Goal: Transaction & Acquisition: Purchase product/service

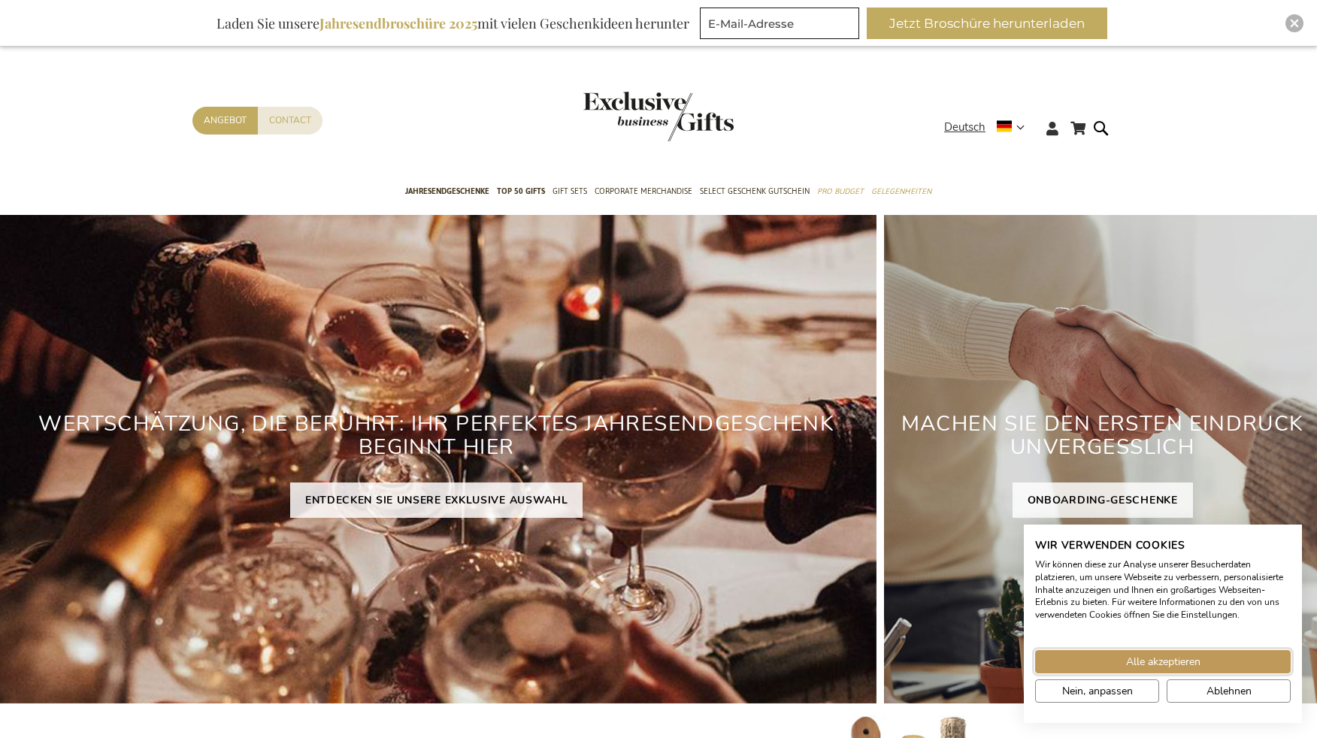
drag, startPoint x: 1124, startPoint y: 664, endPoint x: 1121, endPoint y: 656, distance: 8.6
click at [1124, 664] on button "Alle akzeptieren" at bounding box center [1163, 661] width 256 height 23
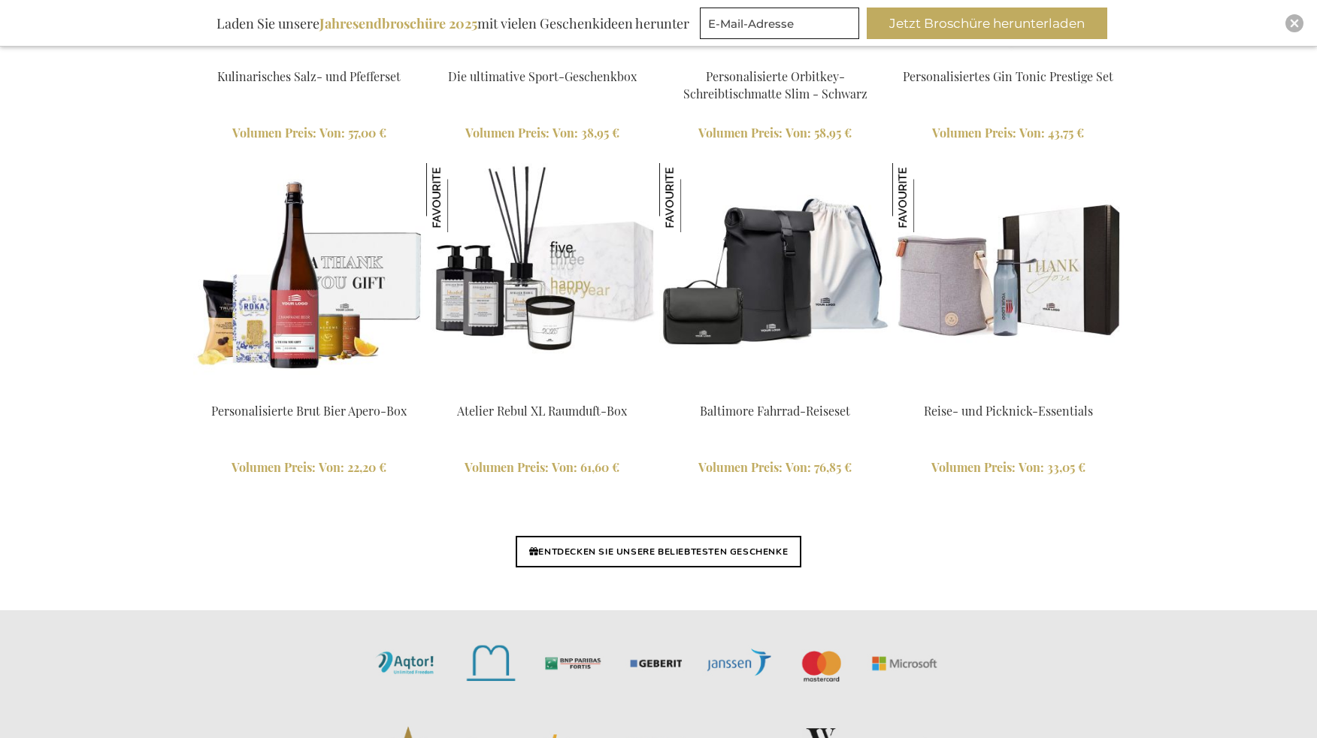
scroll to position [3683, 0]
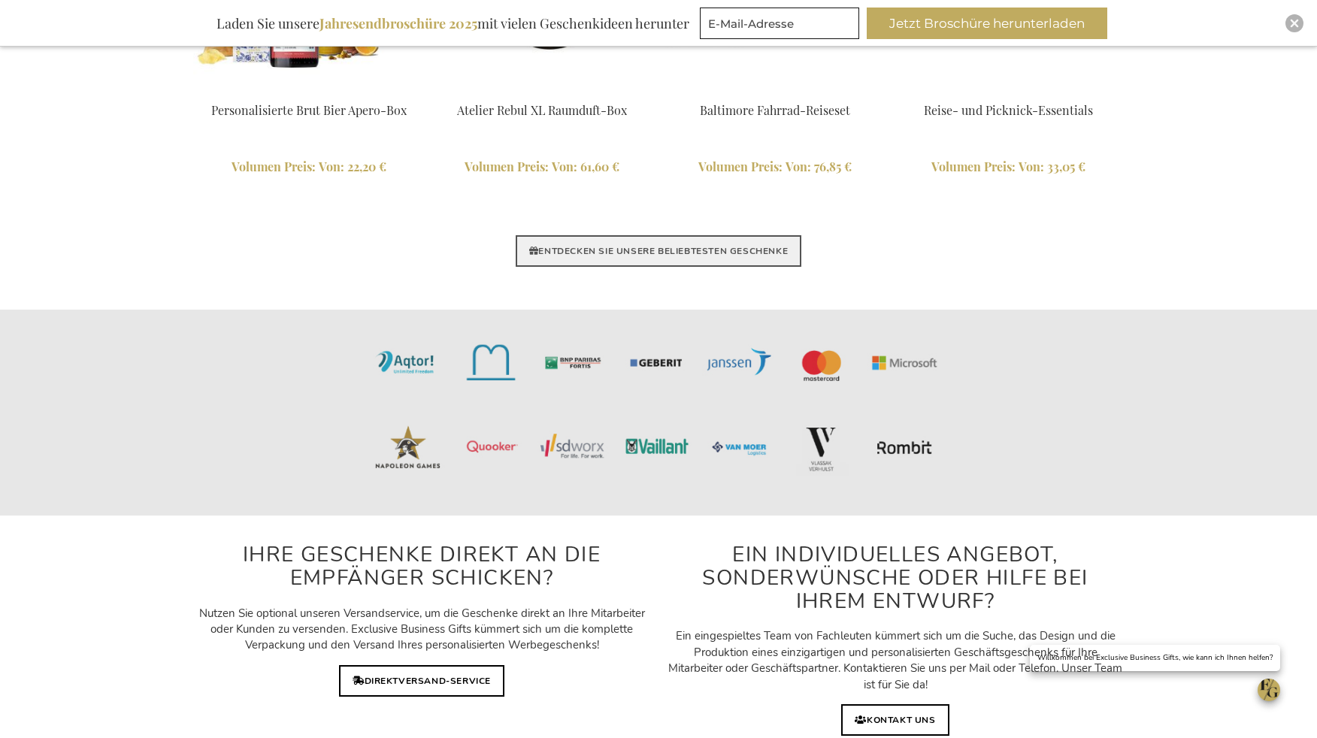
drag, startPoint x: 760, startPoint y: 242, endPoint x: 774, endPoint y: 237, distance: 15.0
click at [760, 242] on link "ENTDECKEN SIE UNSERE BELIEBTESTEN GESCHENKE" at bounding box center [659, 251] width 286 height 32
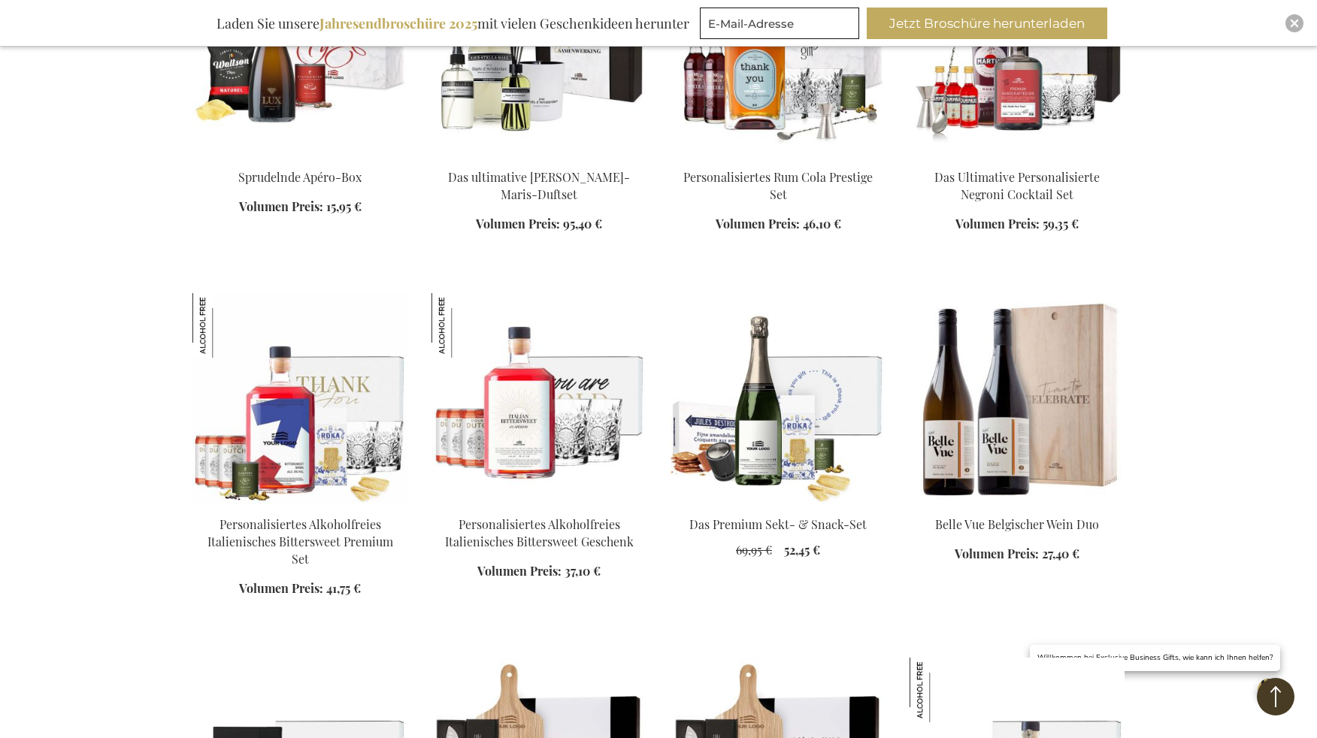
scroll to position [827, 0]
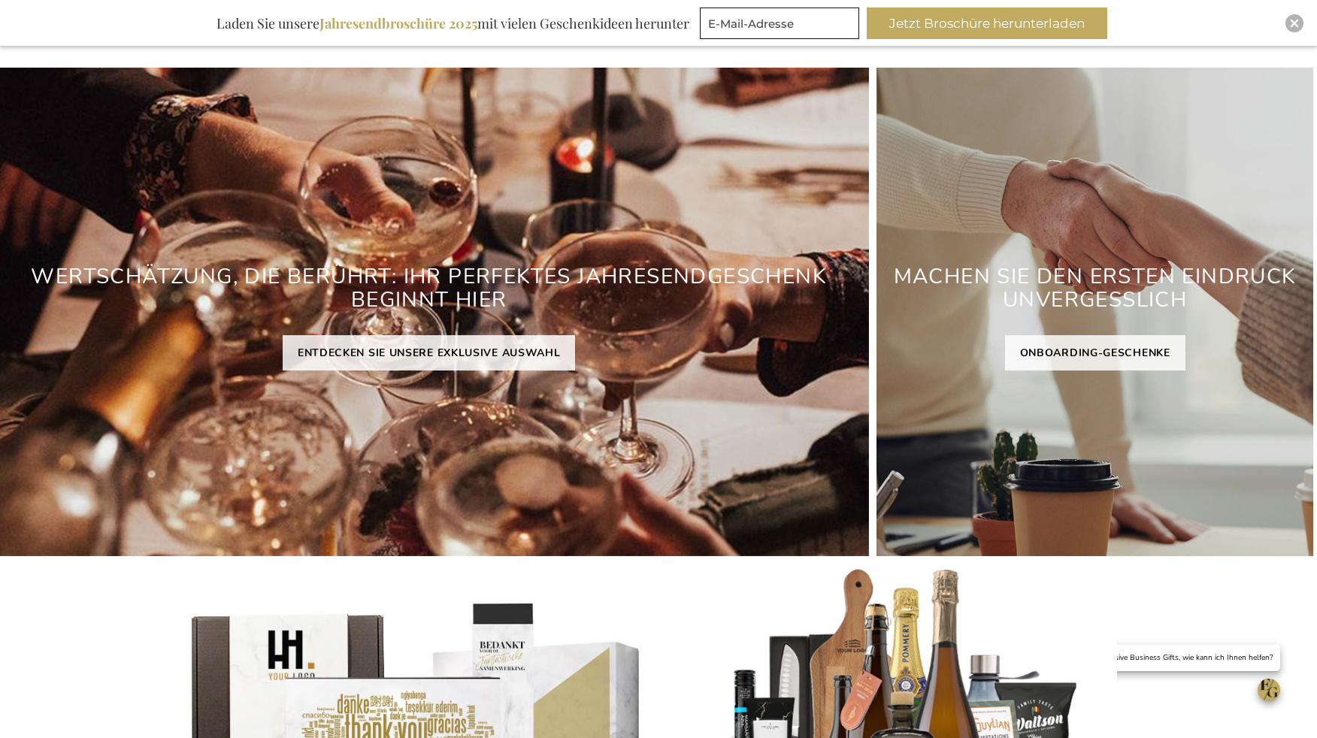
scroll to position [150, 13]
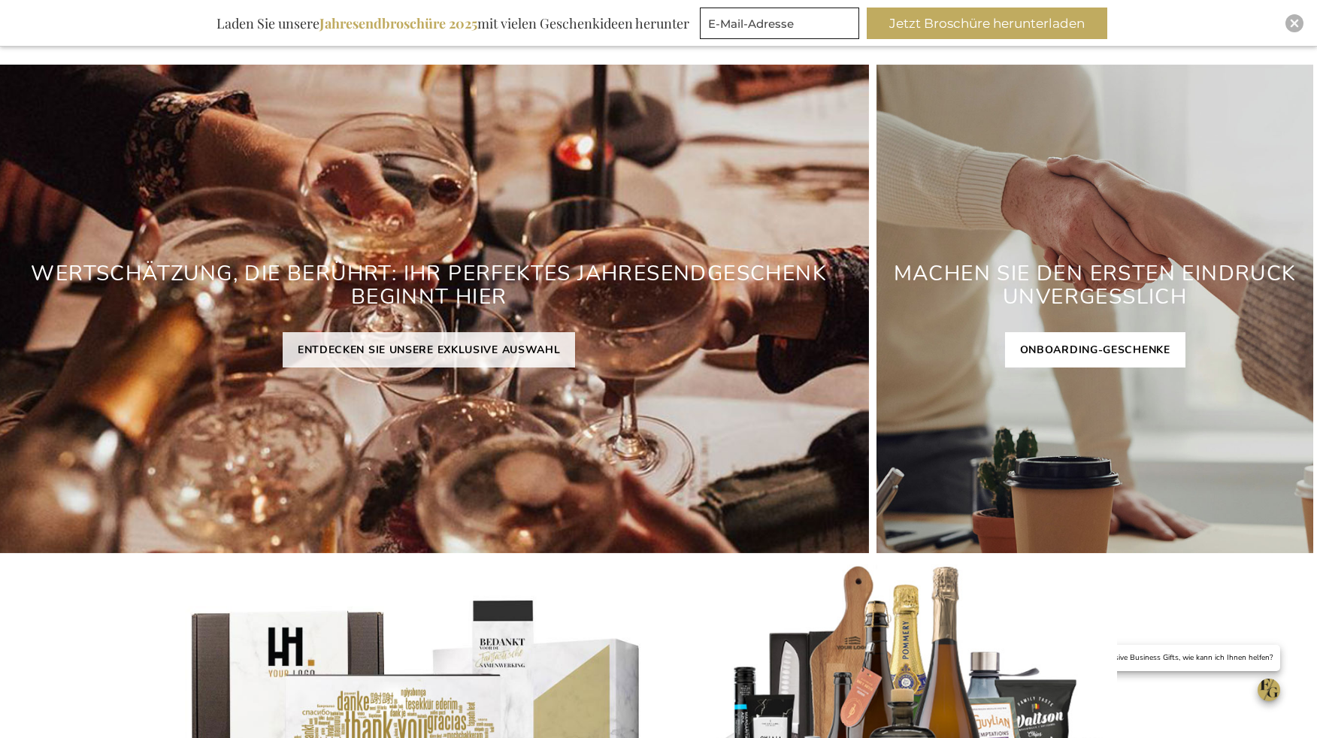
click at [1119, 352] on link "ONBOARDING-GESCHENKE" at bounding box center [1095, 349] width 180 height 35
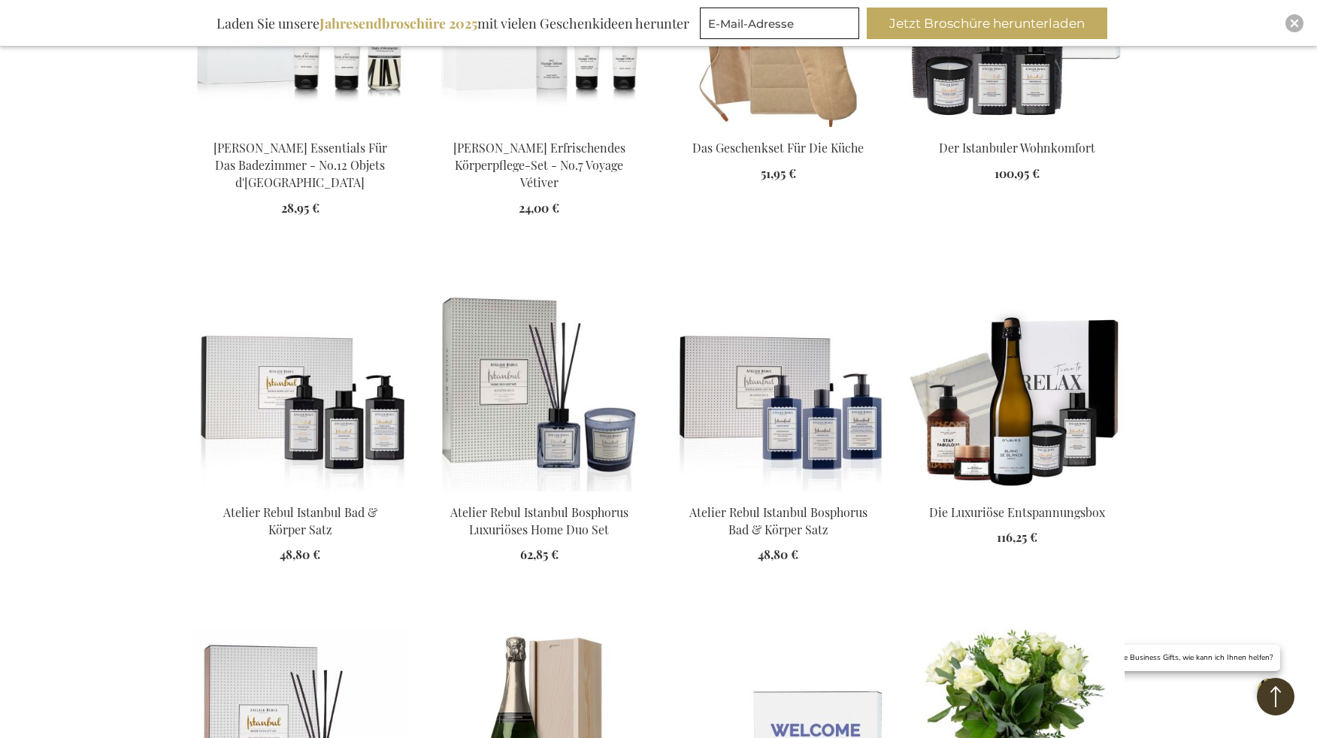
scroll to position [1503, 0]
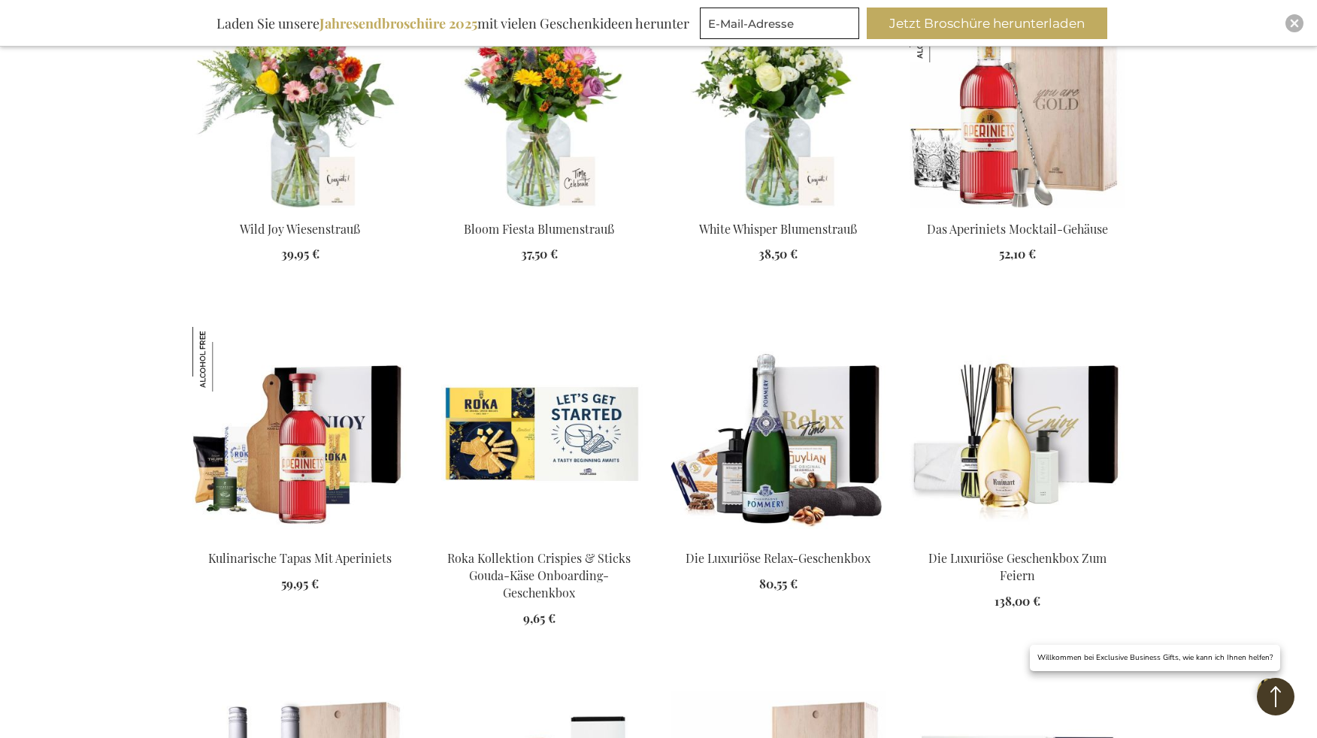
scroll to position [2480, 0]
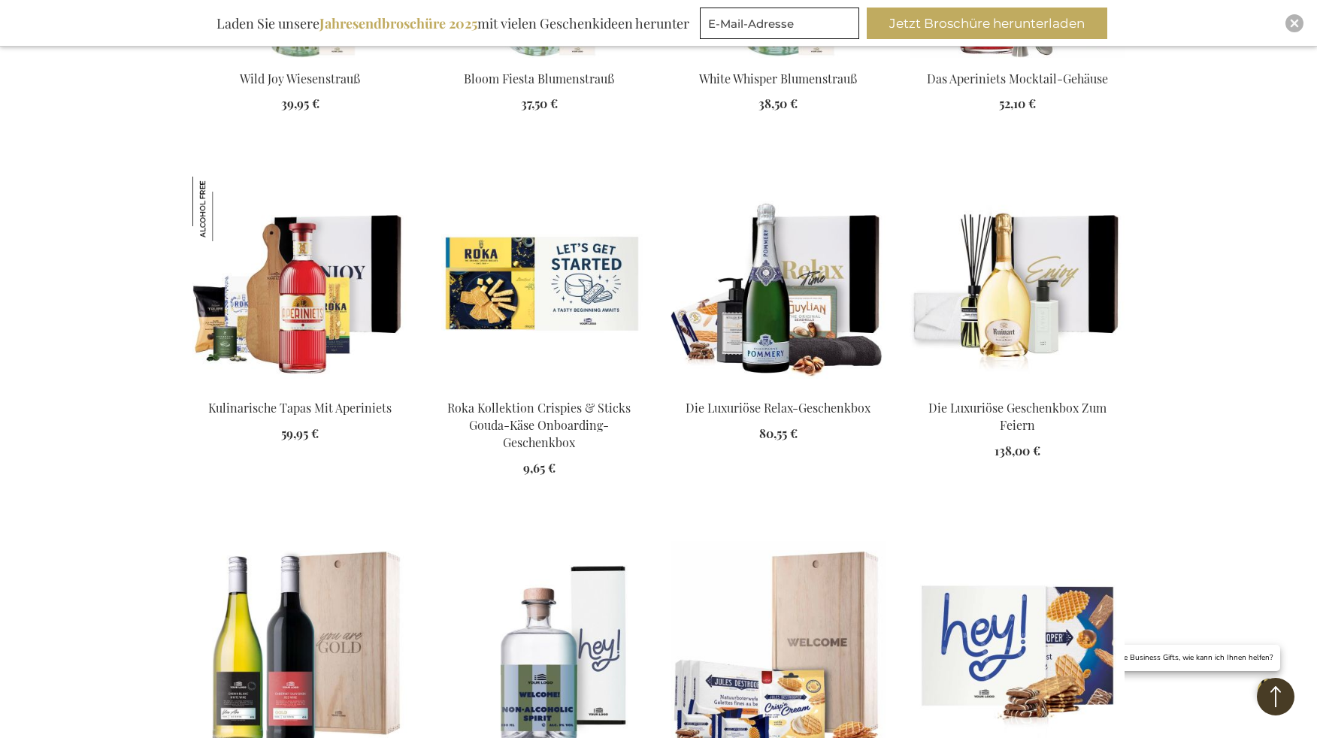
scroll to position [2630, 0]
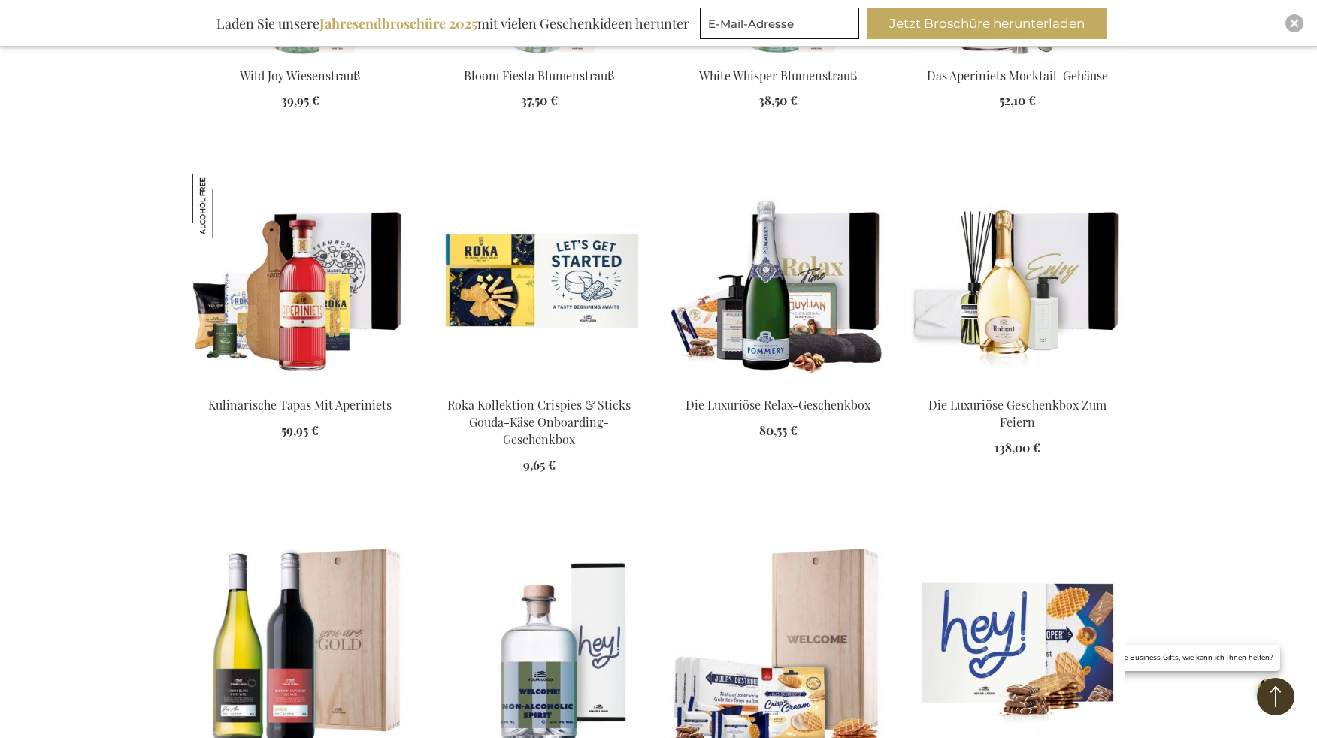
click at [295, 244] on img at bounding box center [299, 279] width 215 height 210
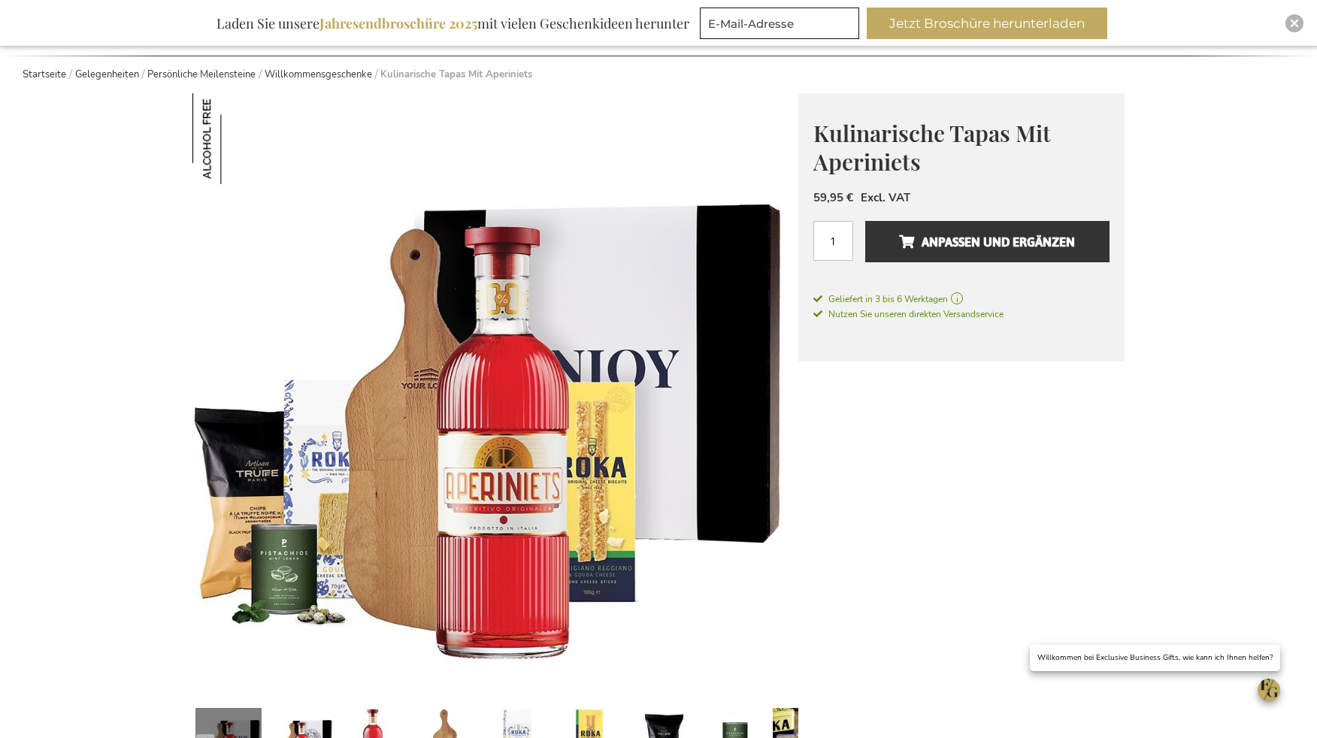
scroll to position [301, 0]
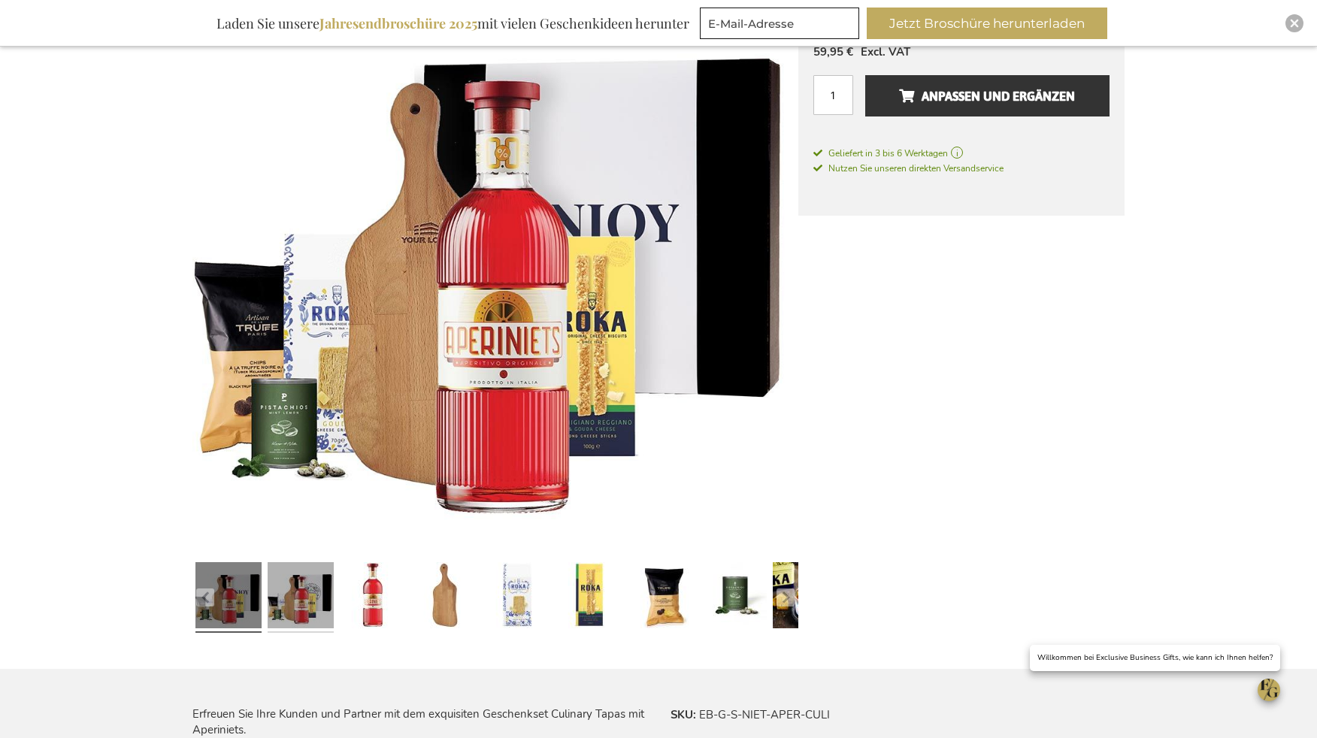
click at [303, 616] on link at bounding box center [301, 597] width 66 height 83
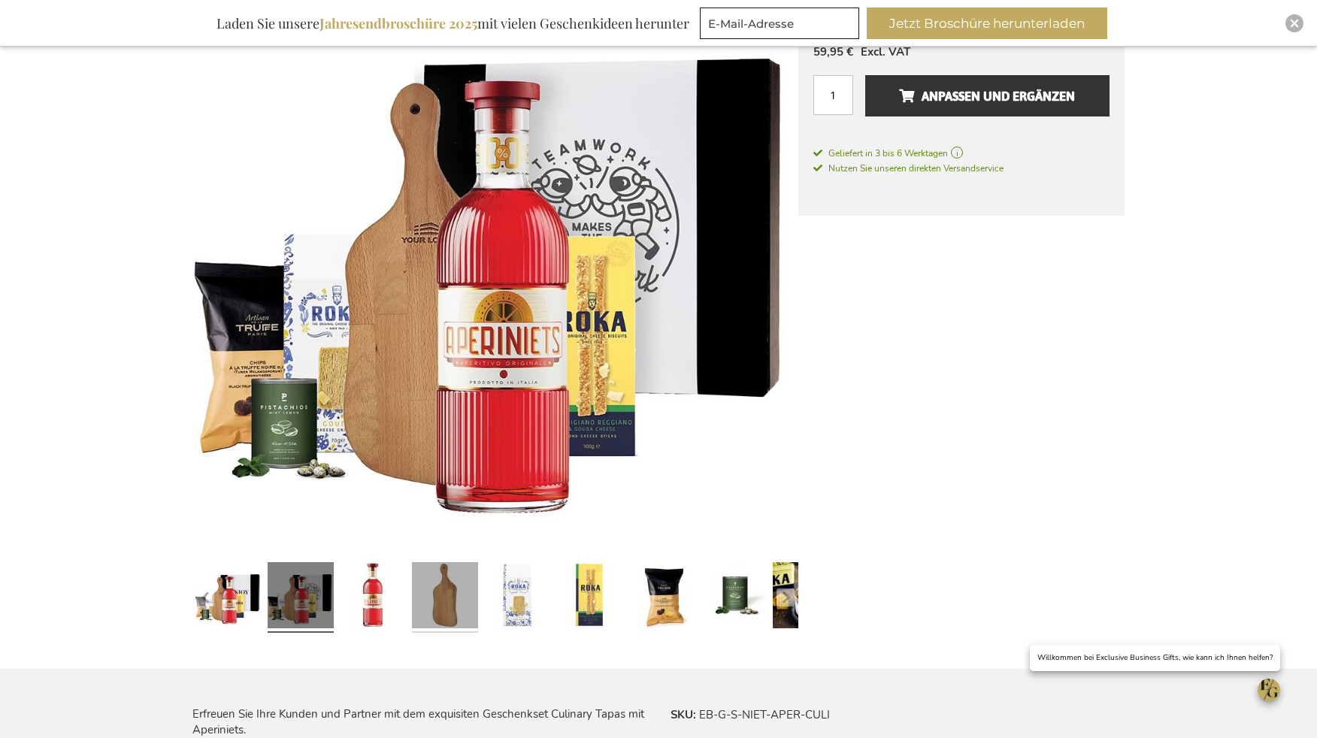
click at [436, 600] on link at bounding box center [445, 597] width 66 height 83
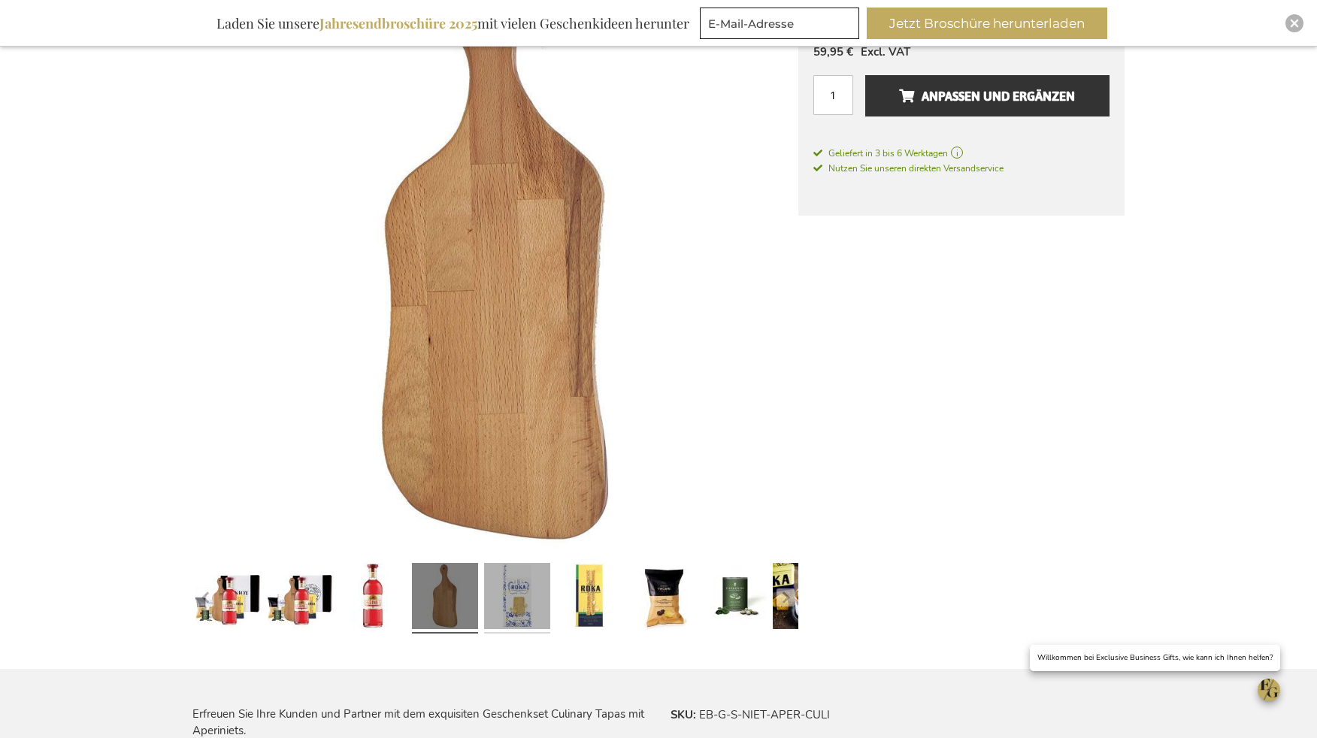
click at [509, 608] on link at bounding box center [517, 598] width 66 height 83
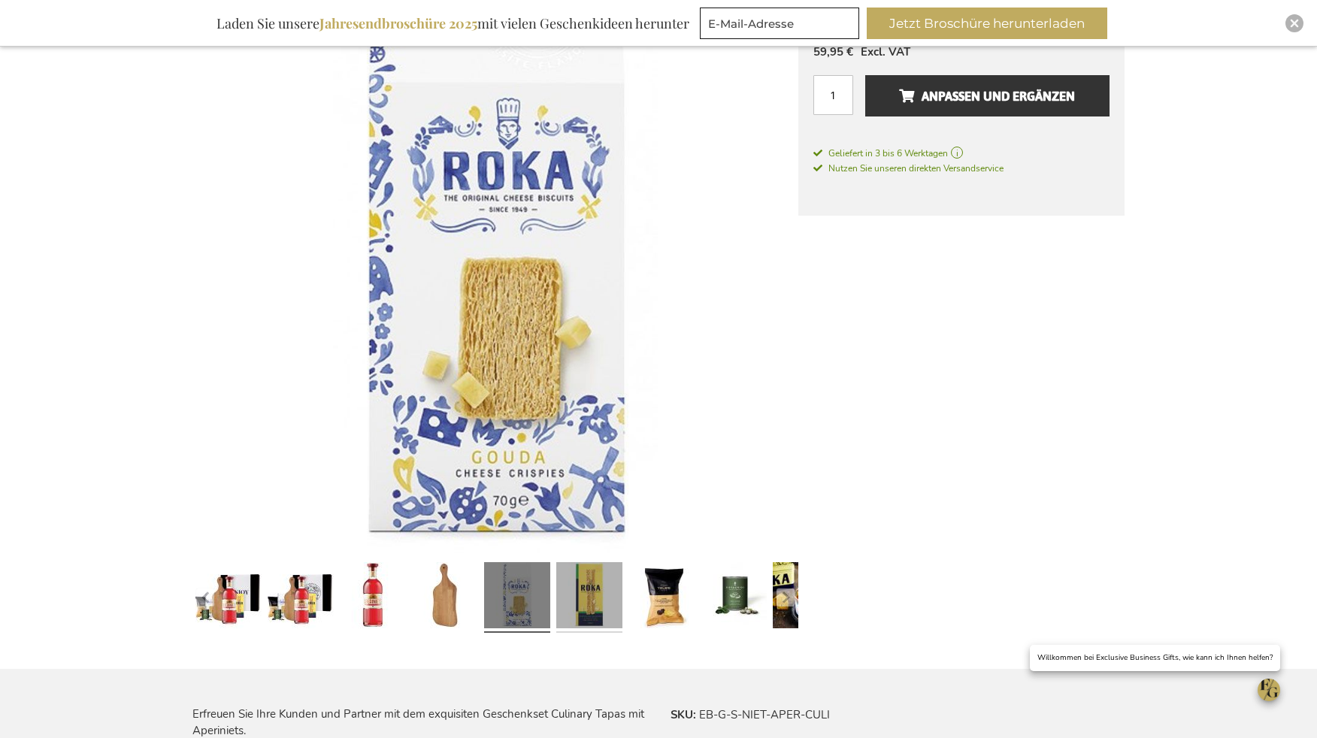
click at [595, 593] on link at bounding box center [589, 598] width 66 height 83
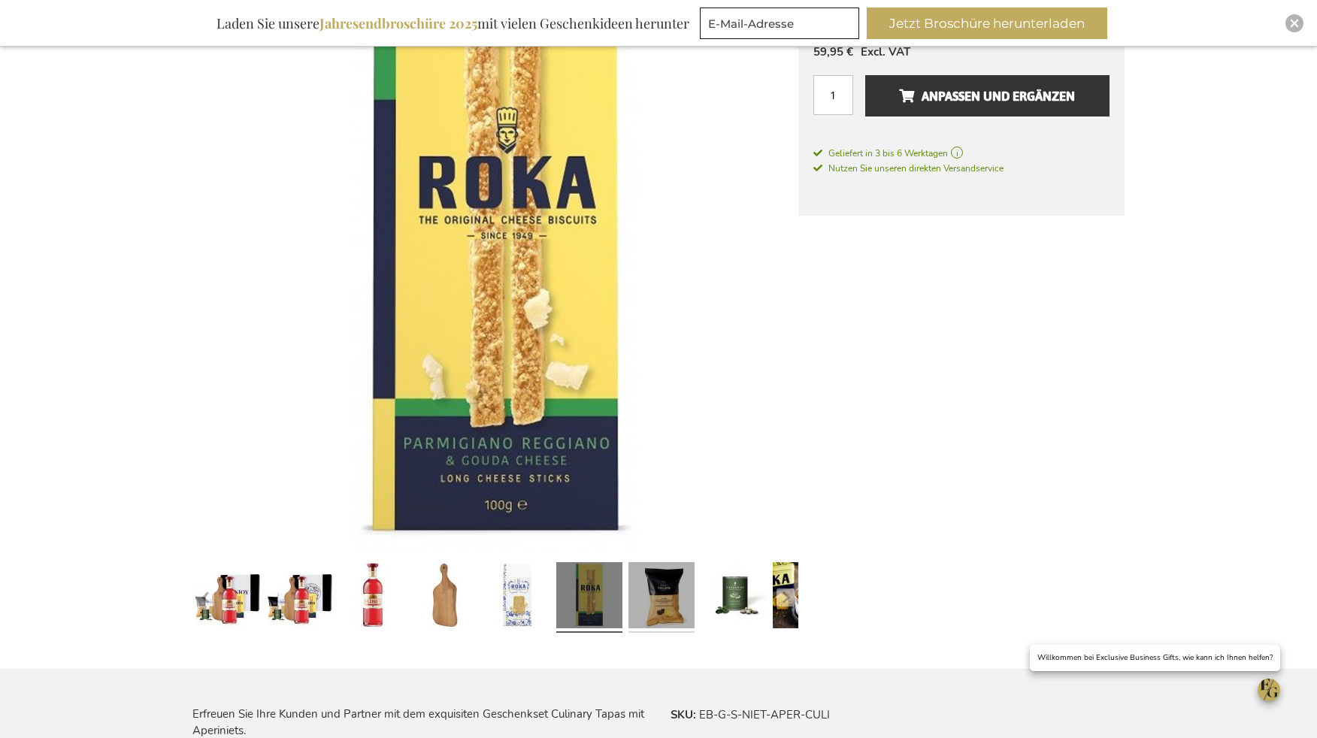
click at [648, 597] on link at bounding box center [661, 598] width 66 height 83
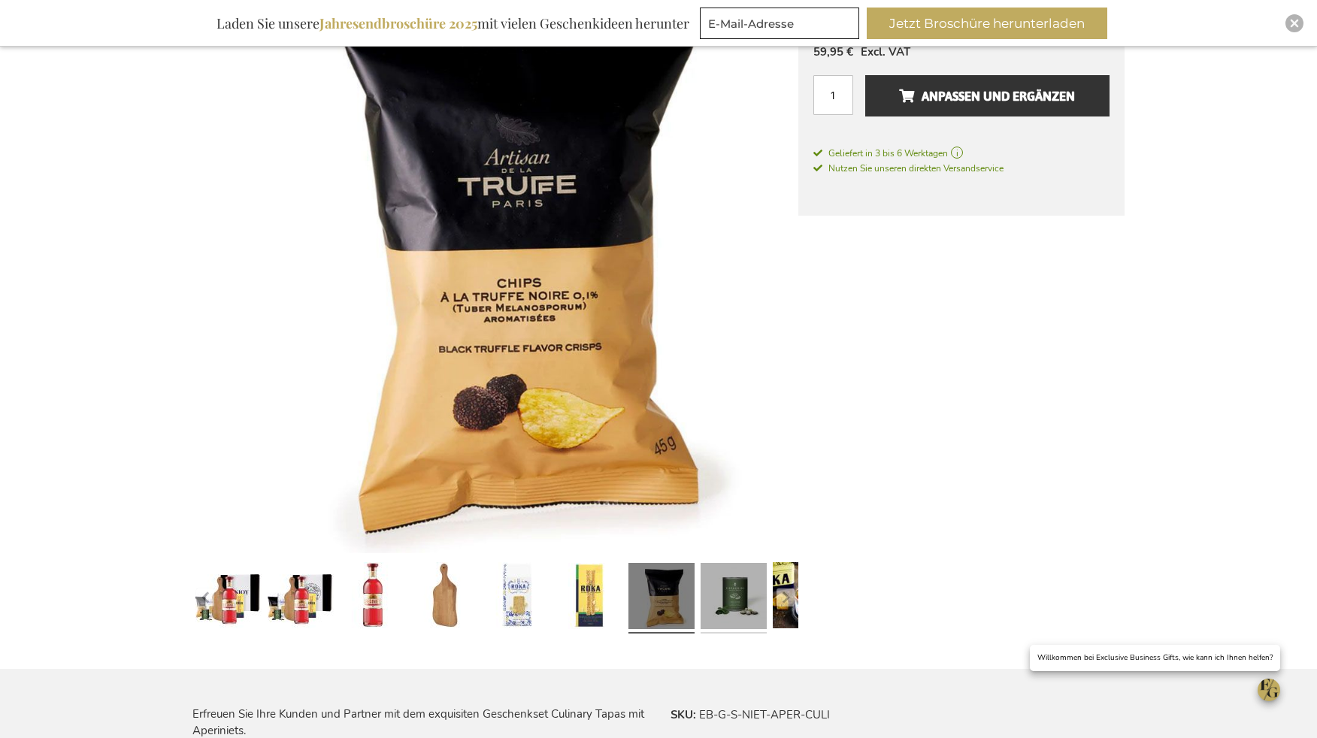
click at [734, 593] on link at bounding box center [733, 598] width 66 height 83
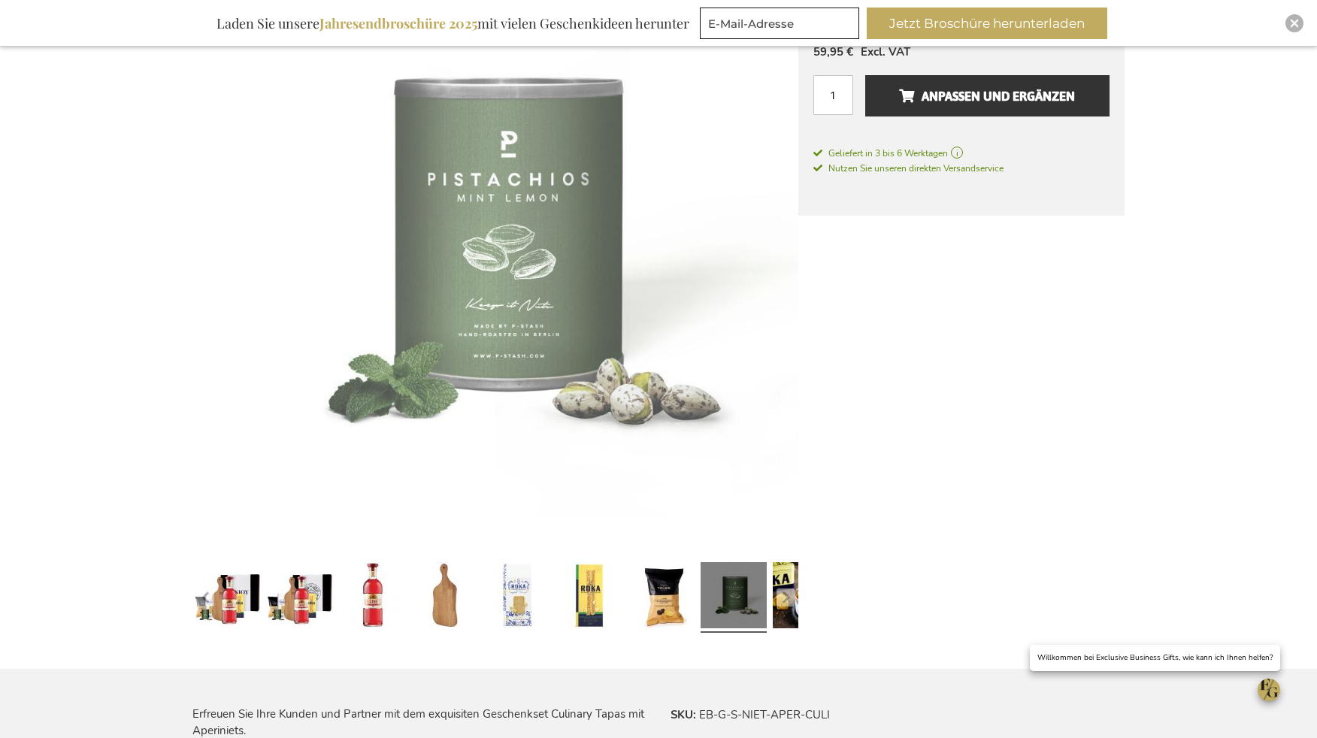
click at [805, 590] on div "Zum Ende der Bildgalerie springen Zum Anfang der Bildgalerie springen Kulinaris…" at bounding box center [658, 583] width 932 height 1272
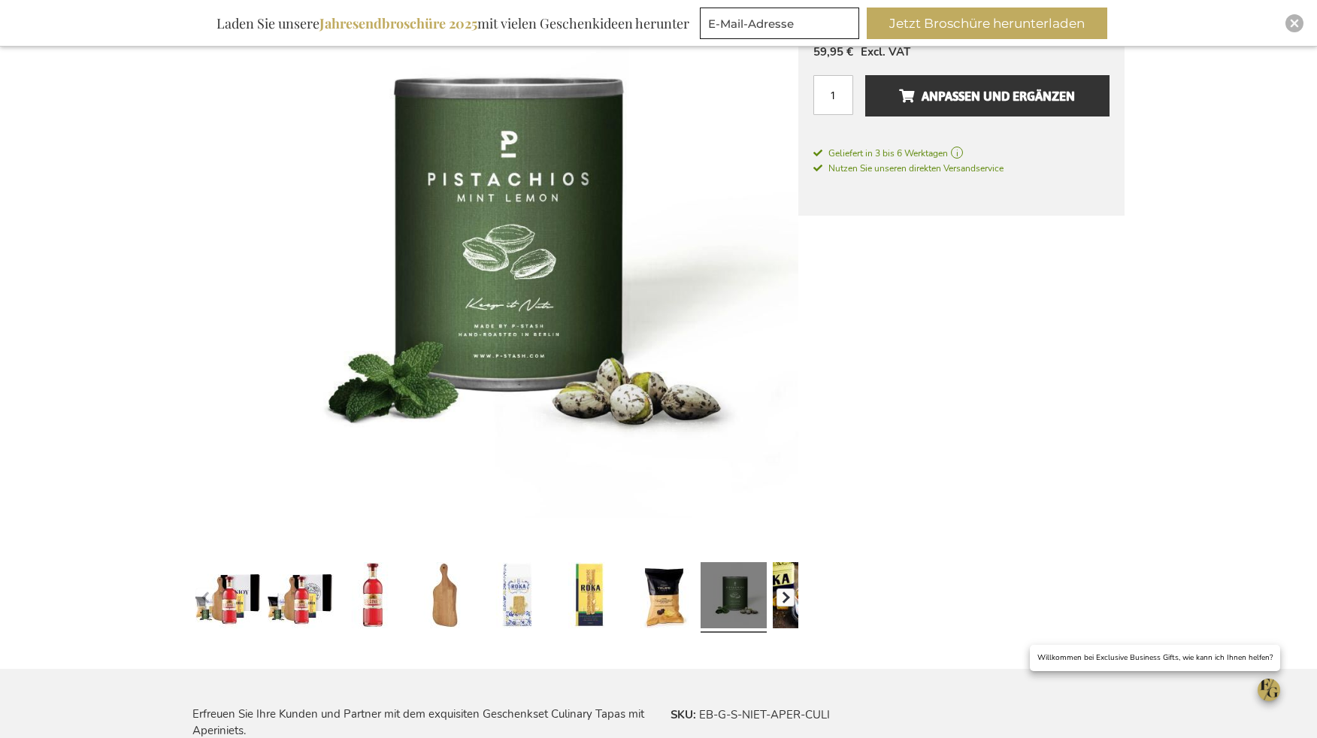
click at [788, 591] on button "button" at bounding box center [785, 597] width 18 height 18
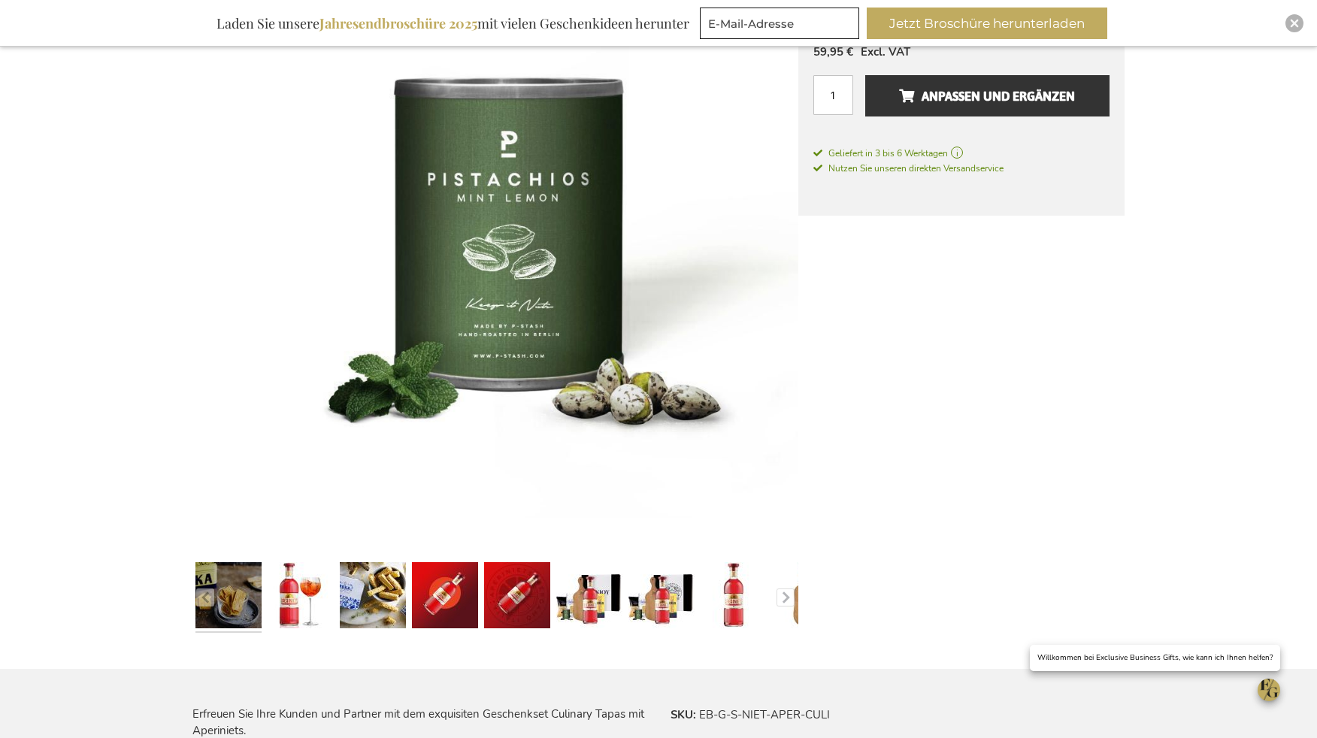
click at [234, 590] on link at bounding box center [228, 598] width 66 height 83
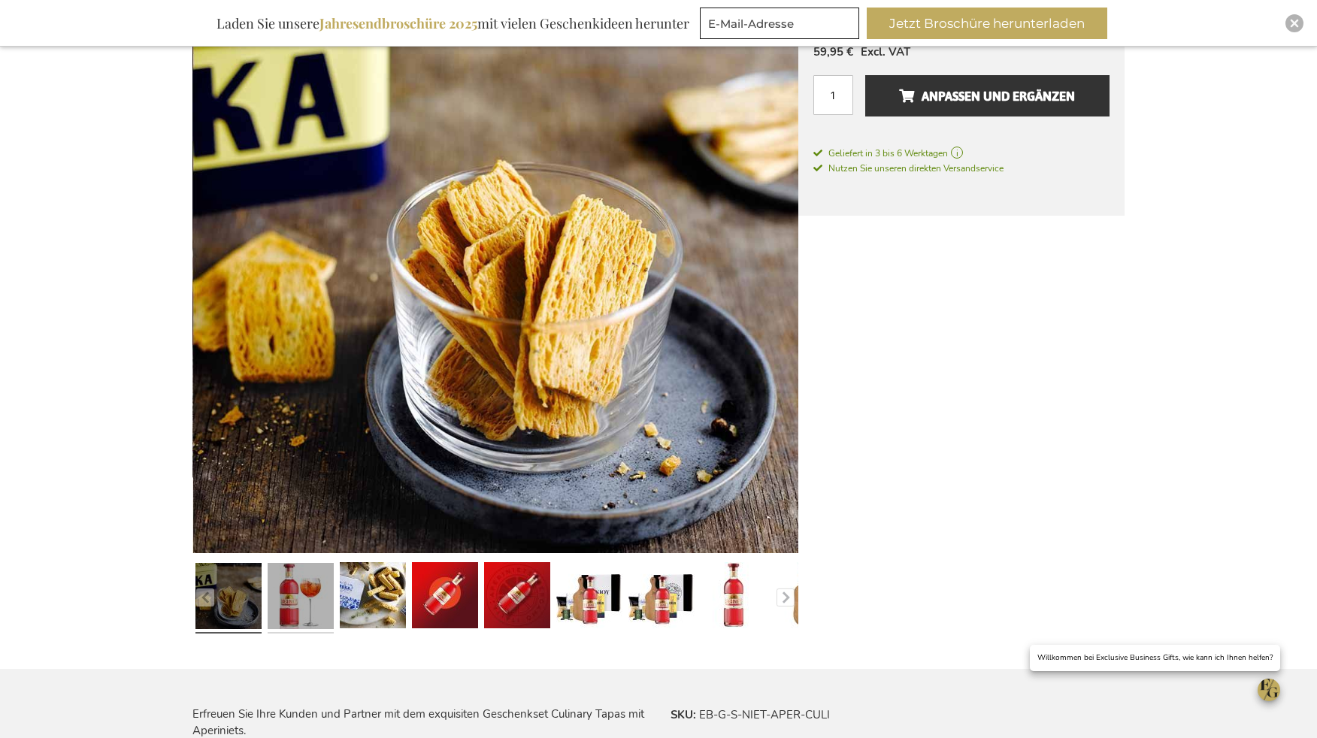
click at [294, 587] on link at bounding box center [301, 598] width 66 height 83
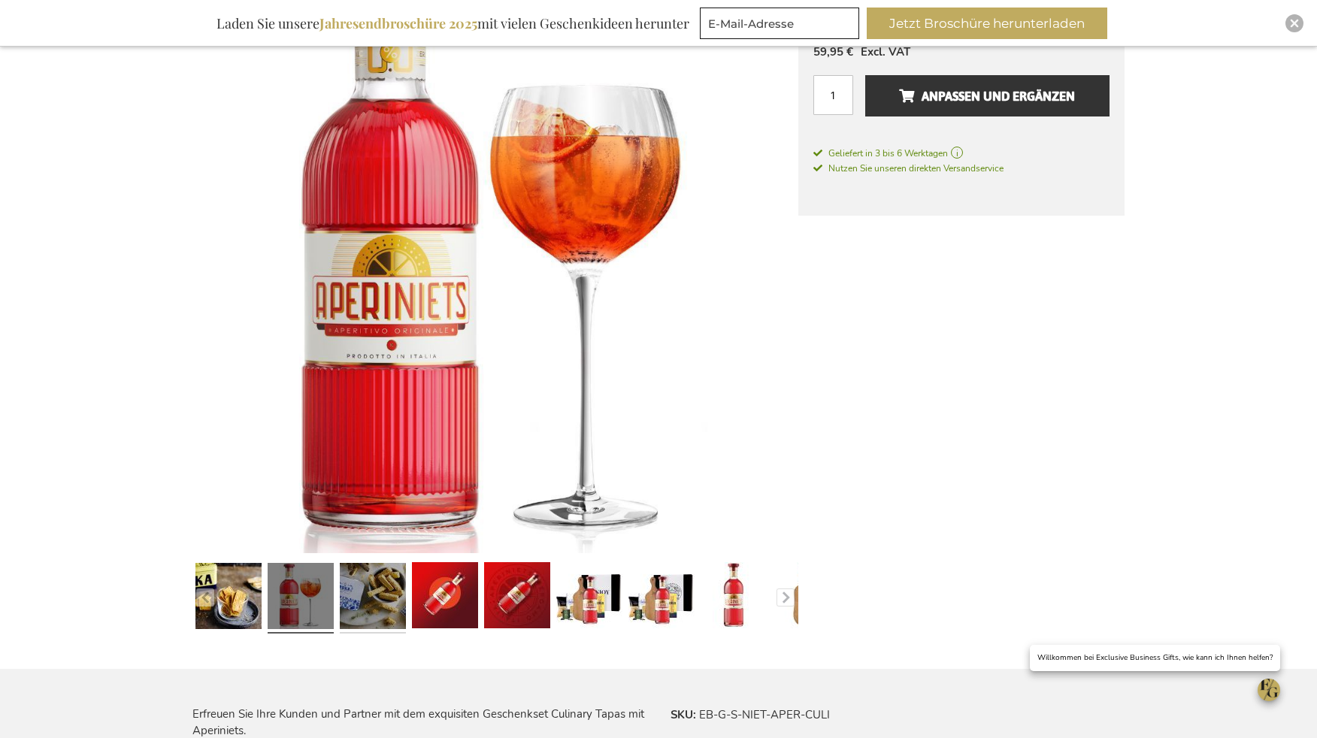
click at [346, 584] on link at bounding box center [373, 598] width 66 height 83
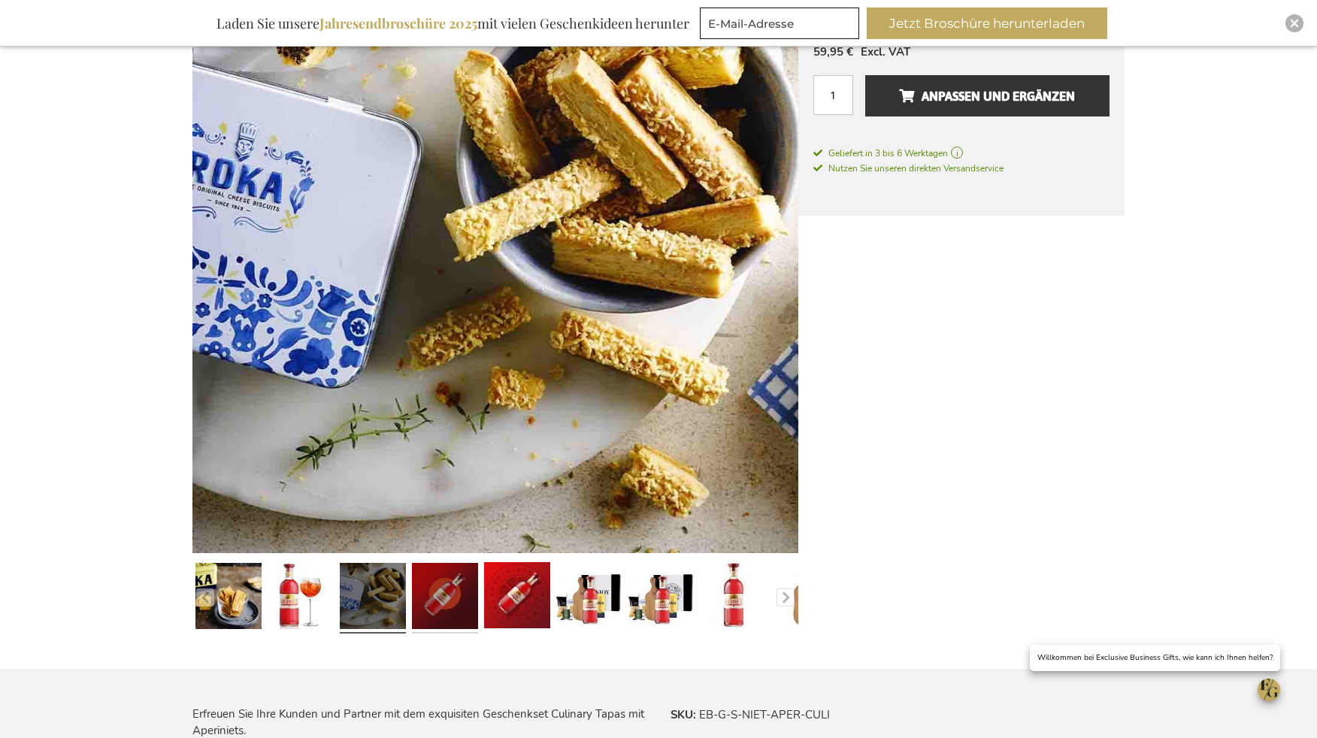
click at [438, 587] on link at bounding box center [445, 598] width 66 height 83
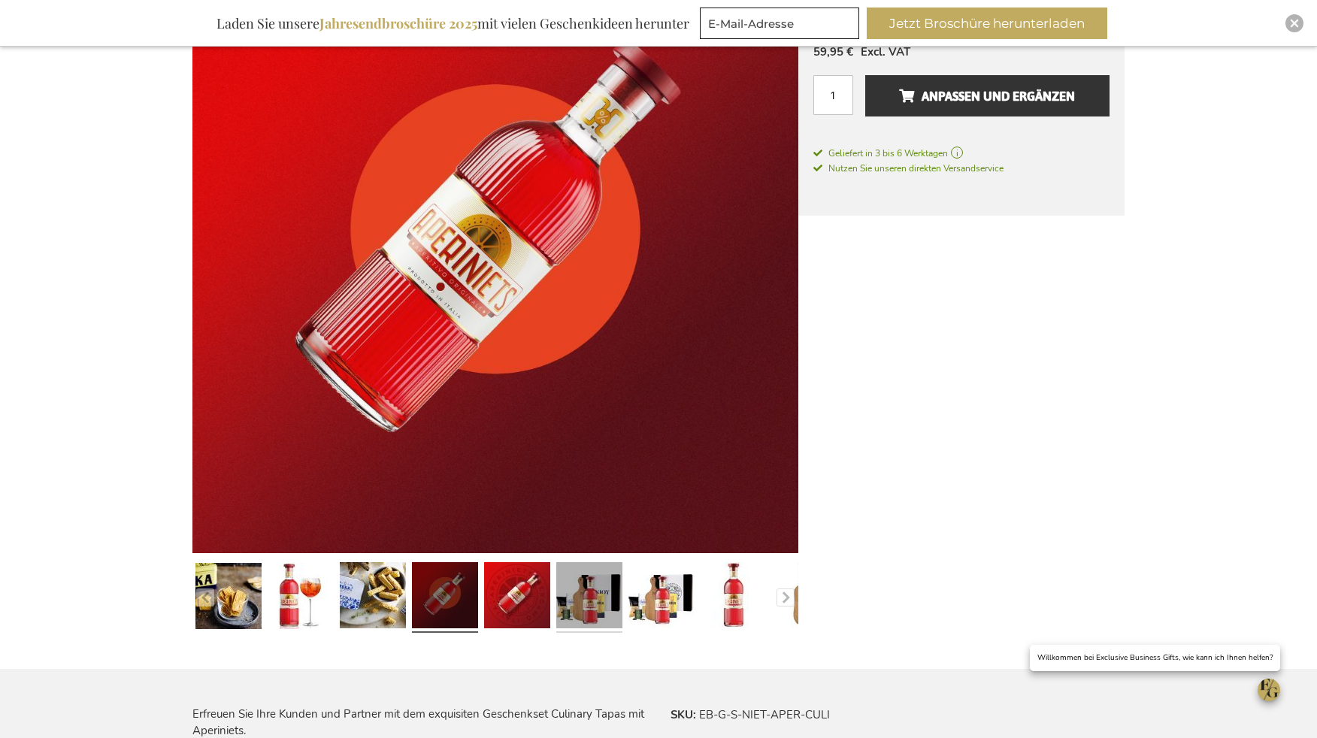
click at [594, 605] on link at bounding box center [589, 598] width 66 height 83
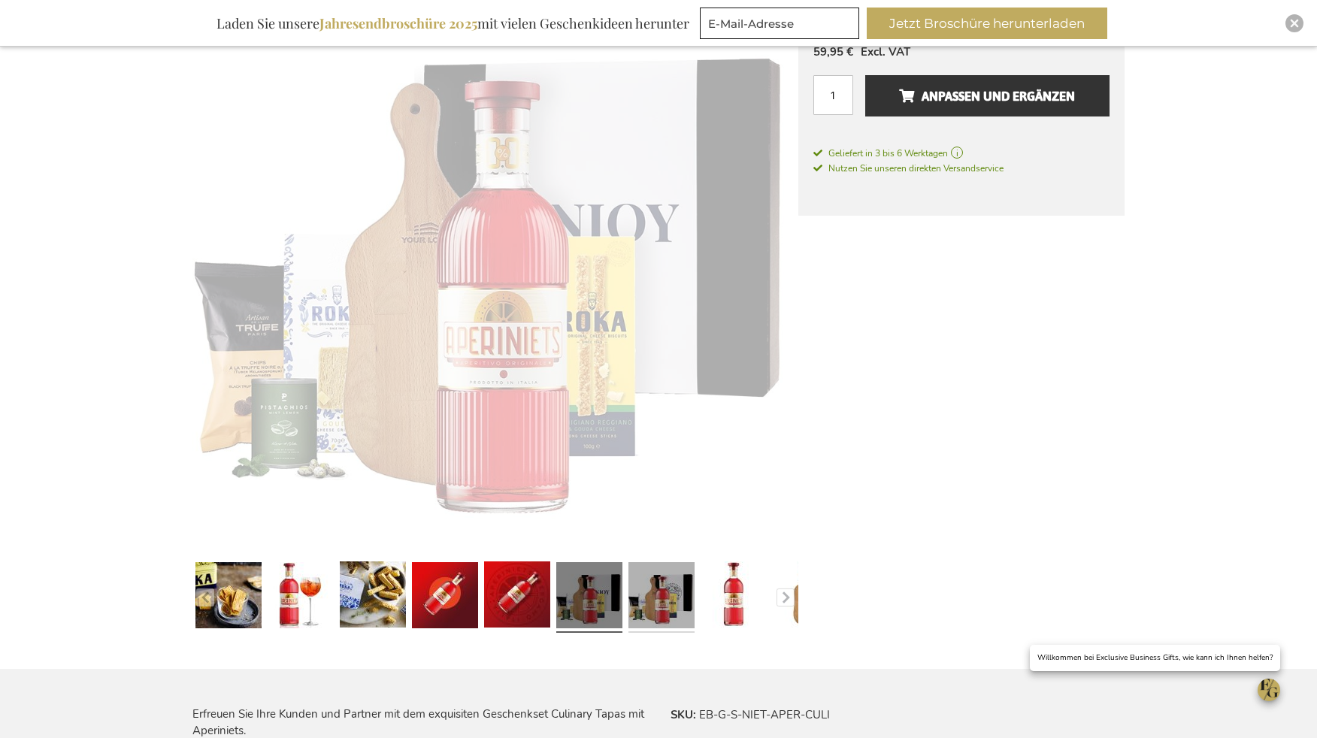
click at [654, 608] on link at bounding box center [661, 597] width 66 height 83
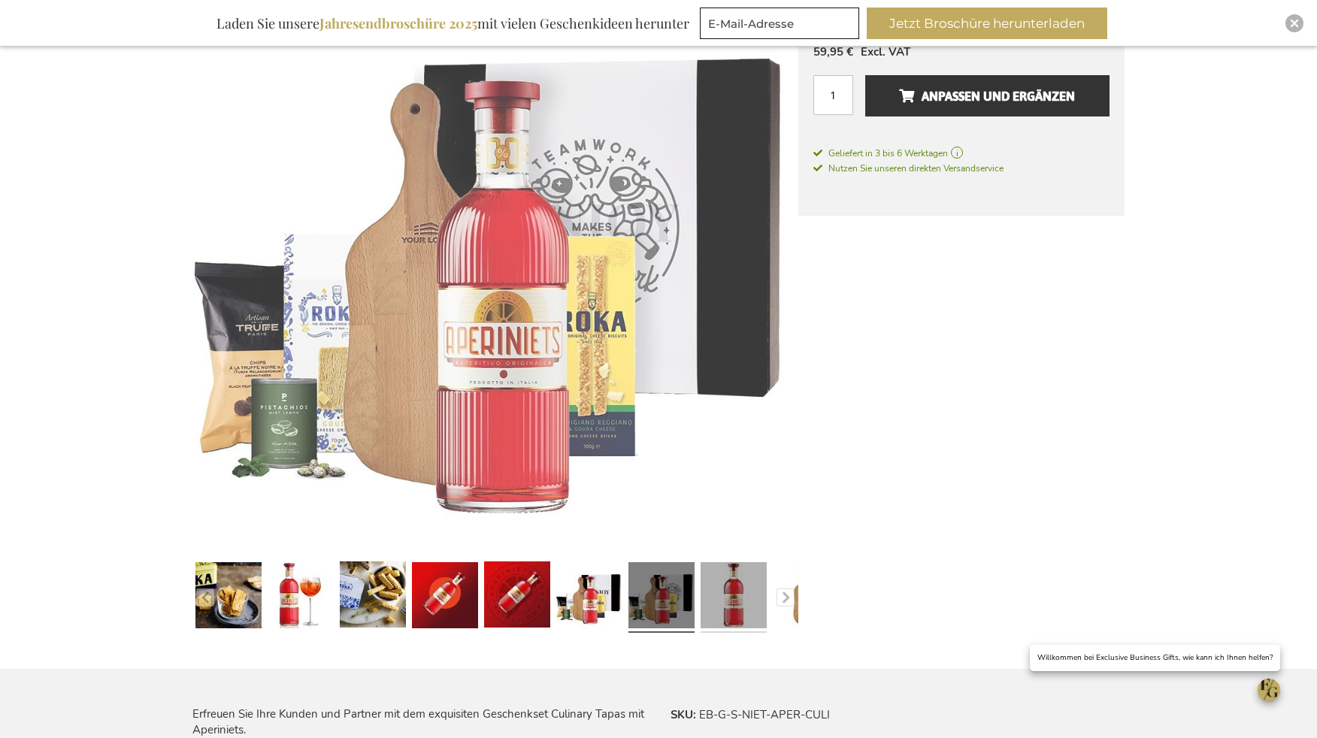
click at [737, 608] on link at bounding box center [733, 597] width 66 height 83
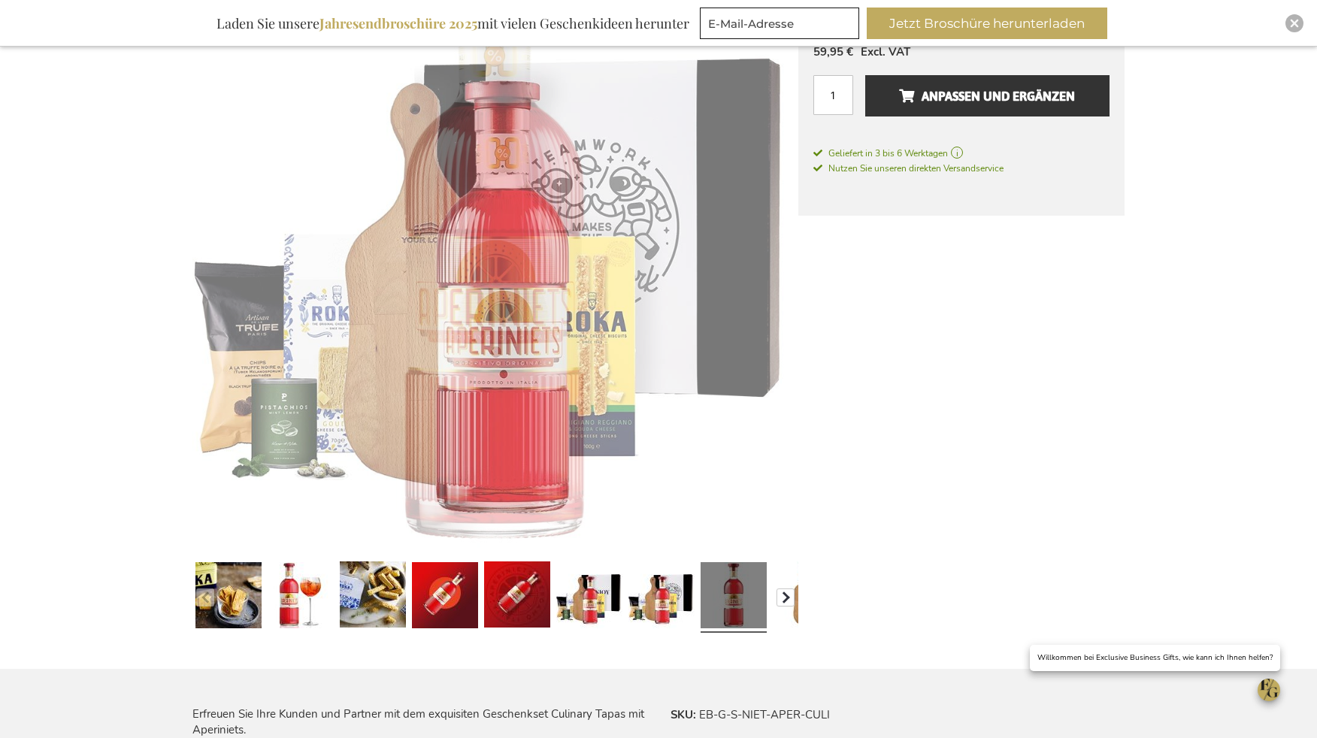
click at [785, 597] on button "button" at bounding box center [785, 597] width 18 height 18
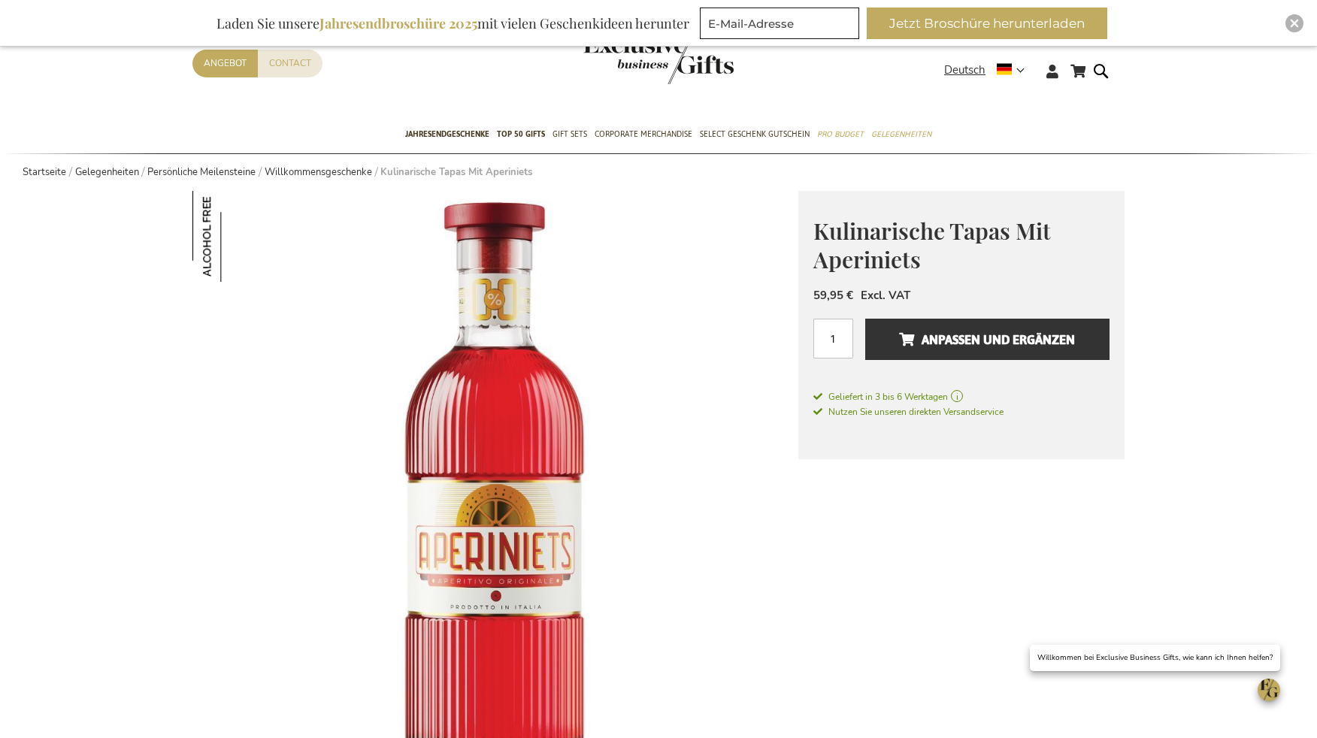
scroll to position [0, 0]
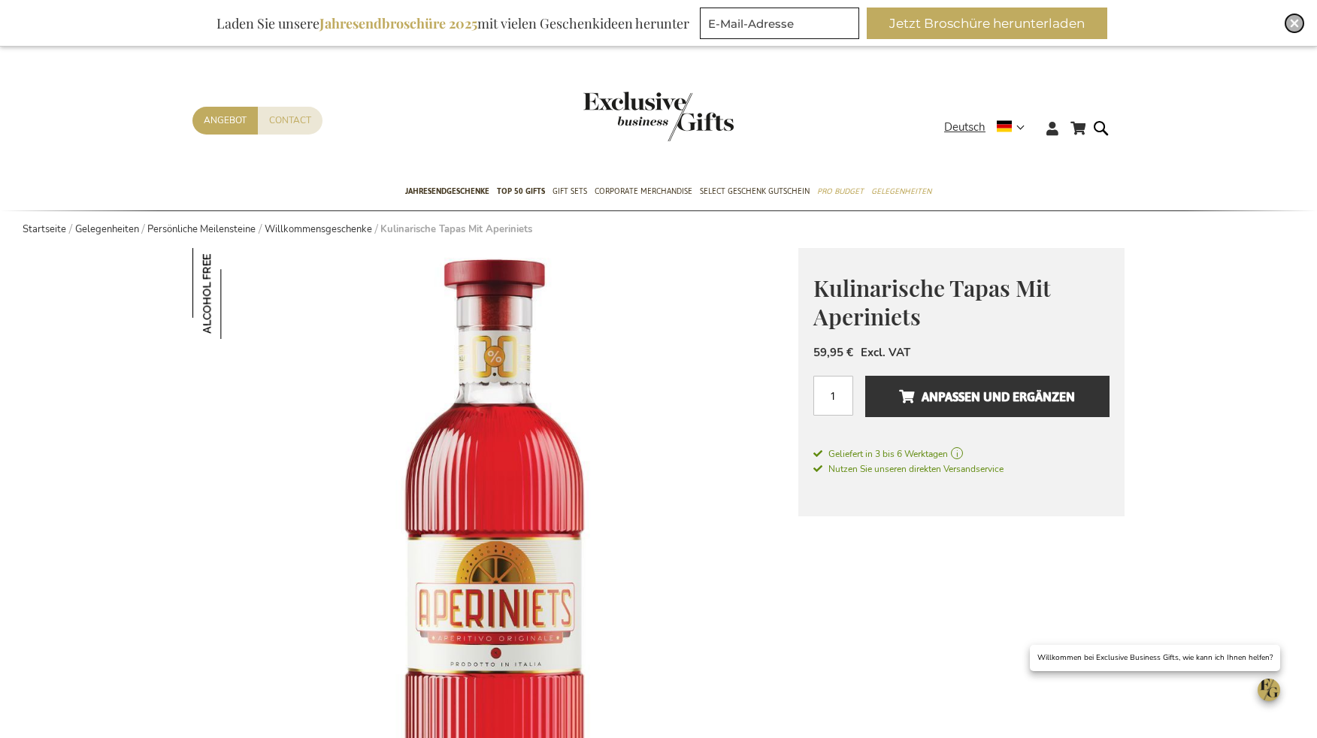
click at [1291, 17] on div "Close" at bounding box center [1294, 23] width 18 height 18
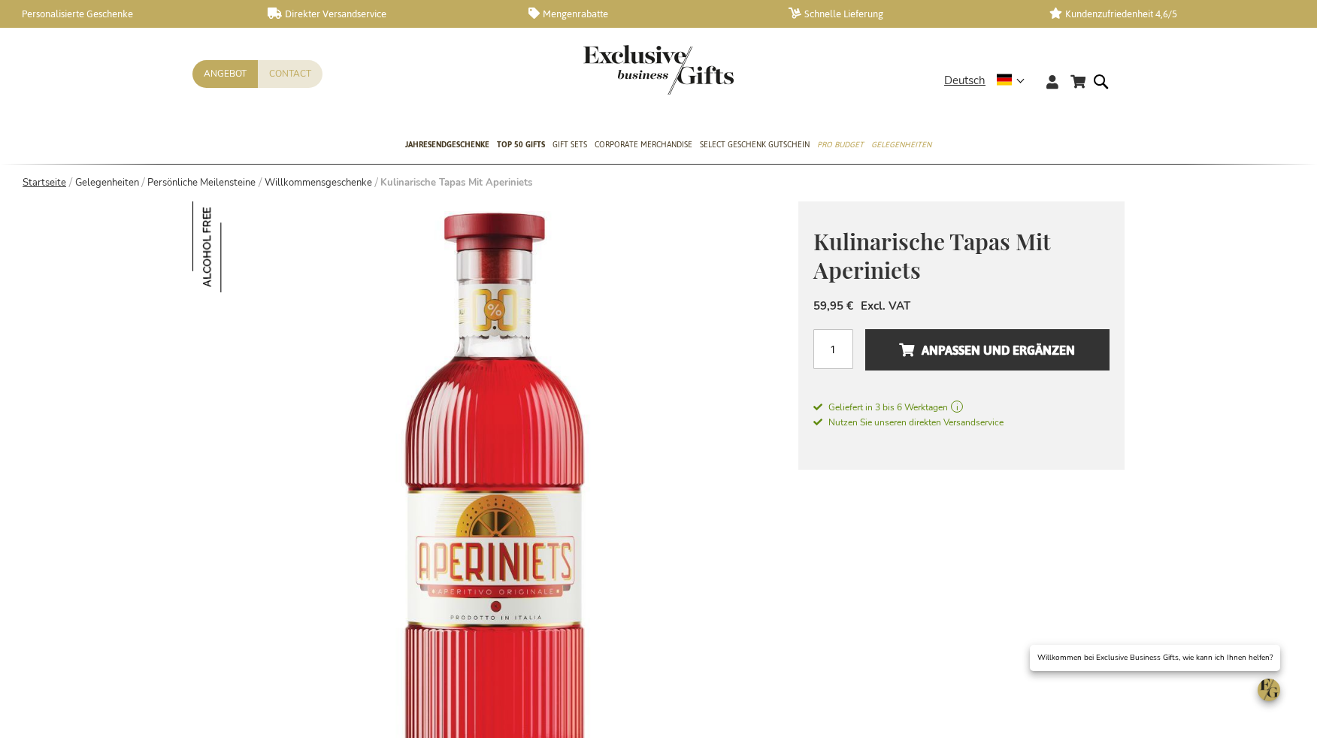
drag, startPoint x: 34, startPoint y: 183, endPoint x: 54, endPoint y: 183, distance: 20.3
click at [35, 183] on link "Startseite" at bounding box center [45, 183] width 44 height 14
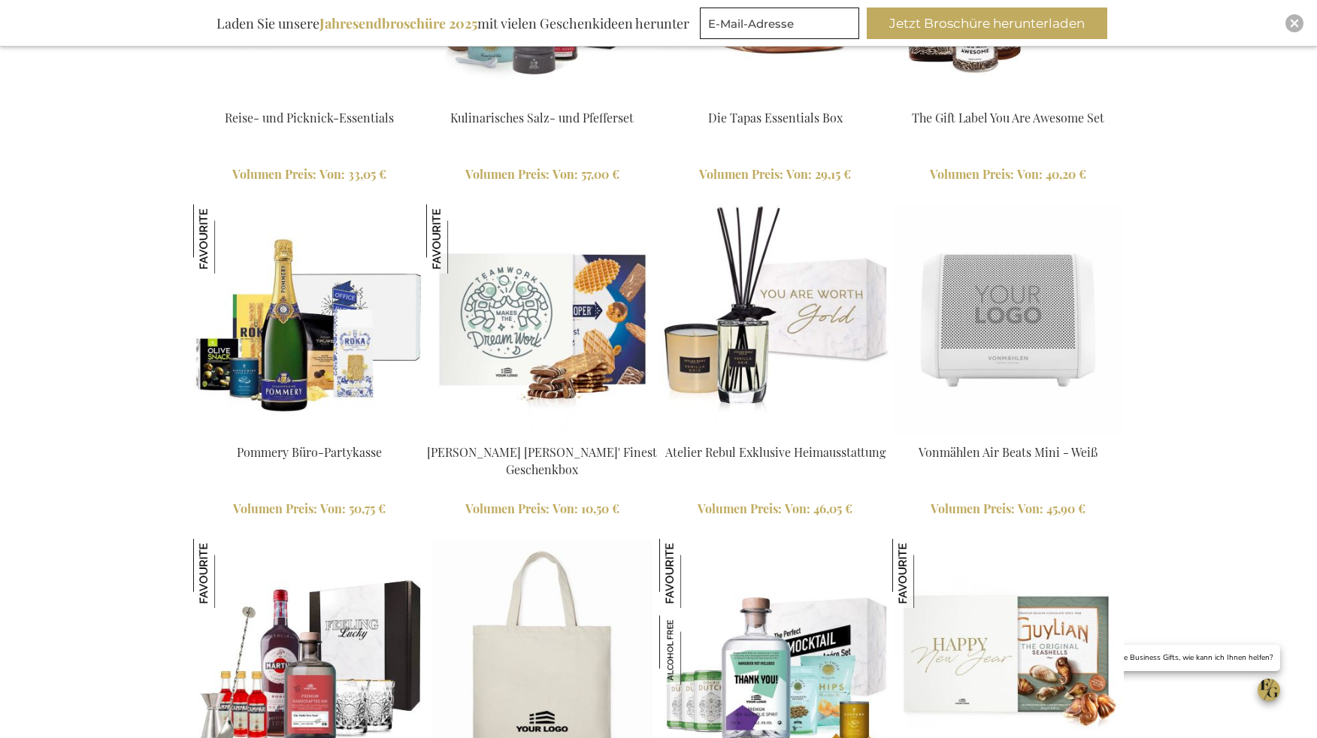
scroll to position [3382, 0]
